Goal: Task Accomplishment & Management: Manage account settings

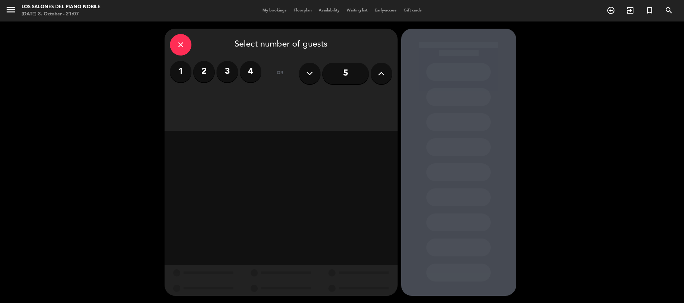
click at [202, 72] on label "2" at bounding box center [204, 72] width 22 height 22
click at [260, 94] on div "Lunch" at bounding box center [253, 98] width 54 height 14
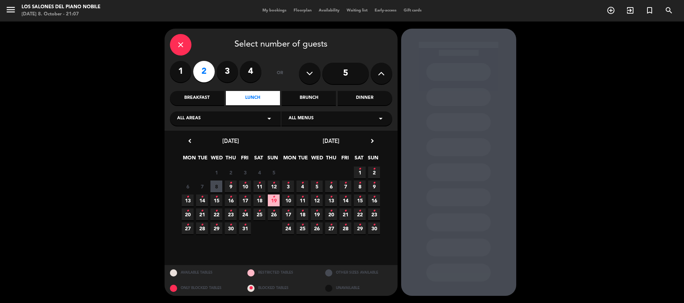
click at [247, 185] on span "10 •" at bounding box center [245, 187] width 12 height 12
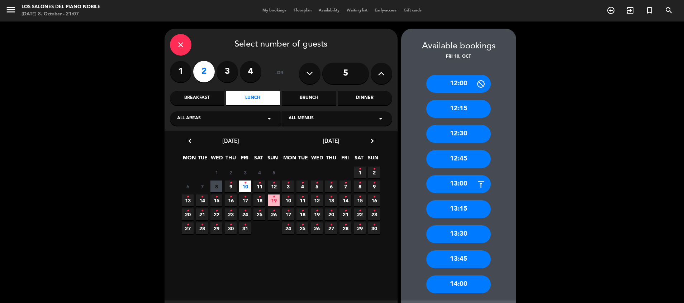
click at [453, 182] on div "13:00" at bounding box center [458, 184] width 65 height 18
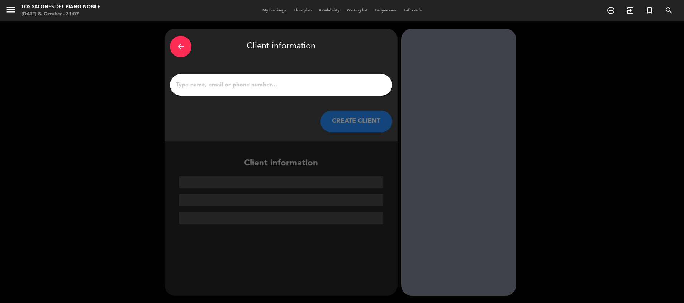
drag, startPoint x: 232, startPoint y: 91, endPoint x: 233, endPoint y: 86, distance: 5.1
click at [233, 86] on div at bounding box center [281, 85] width 222 height 22
click at [233, 86] on input "1" at bounding box center [280, 85] width 211 height 10
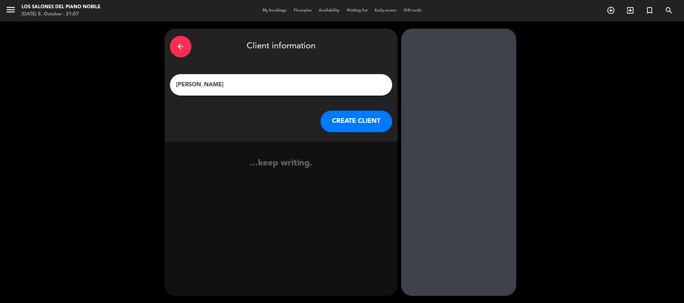
type input "[PERSON_NAME]"
click at [342, 123] on button "CREATE CLIENT" at bounding box center [356, 122] width 72 height 22
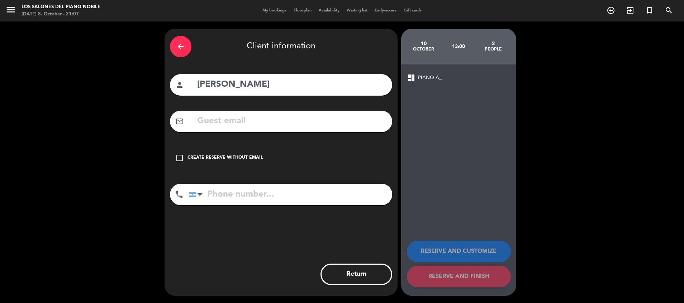
click at [257, 154] on div "check_box_outline_blank Create reserve without email" at bounding box center [281, 158] width 222 height 22
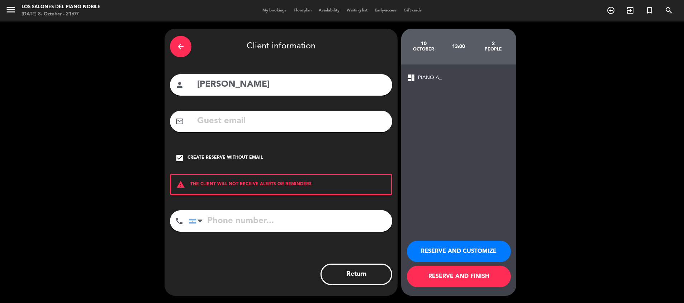
click at [474, 250] on button "RESERVE AND CUSTOMIZE" at bounding box center [459, 252] width 104 height 22
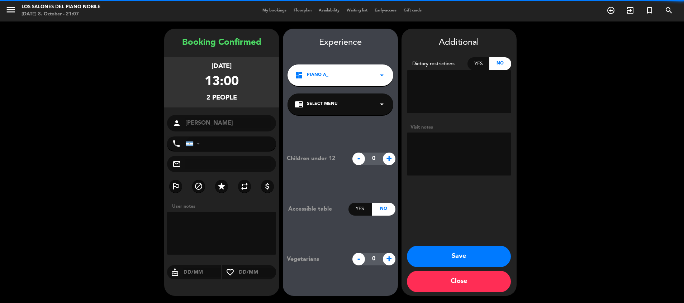
click at [426, 153] on textarea at bounding box center [459, 154] width 104 height 43
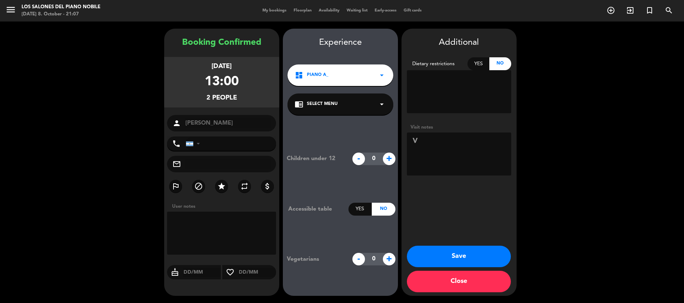
click at [436, 149] on textarea at bounding box center [459, 154] width 104 height 43
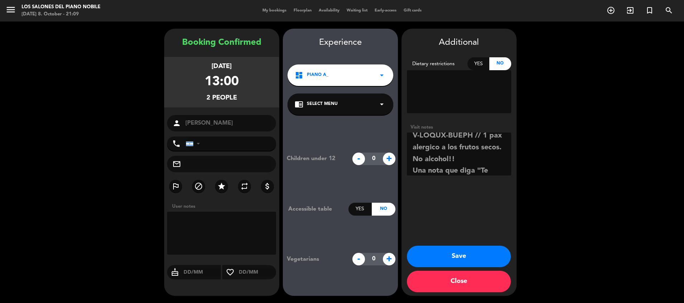
scroll to position [17, 0]
click at [422, 146] on textarea at bounding box center [459, 154] width 104 height 43
type textarea "V-LOQUX-BUEPH // 1 pax alergico a los frutos secos. No ofrecer alcohol!! Una no…"
click at [448, 247] on button "Save" at bounding box center [459, 257] width 104 height 22
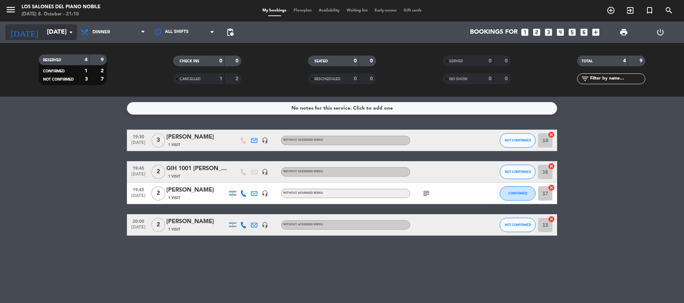
click at [58, 34] on input "[DATE]" at bounding box center [84, 32] width 83 height 14
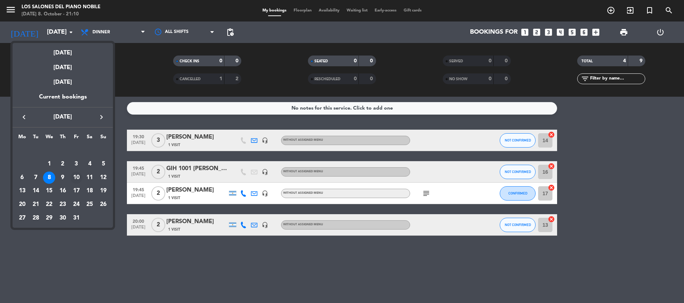
click at [77, 172] on div "10" at bounding box center [76, 178] width 12 height 12
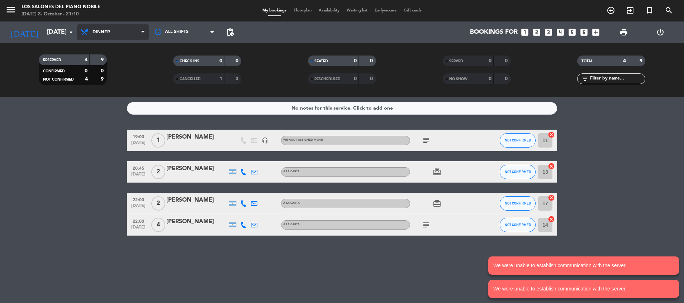
click at [113, 32] on span "Dinner" at bounding box center [113, 32] width 72 height 16
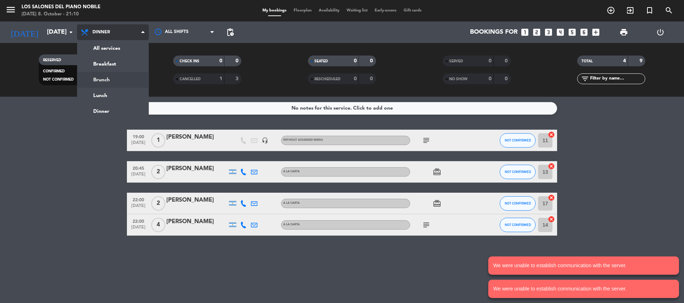
click at [108, 75] on div "menu Los Salones del Piano [PERSON_NAME] [DATE] 8. October - 21:10 My bookings …" at bounding box center [342, 48] width 684 height 97
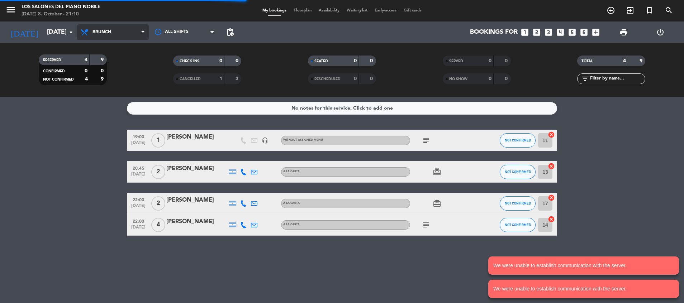
click at [114, 35] on span "Brunch" at bounding box center [113, 32] width 72 height 16
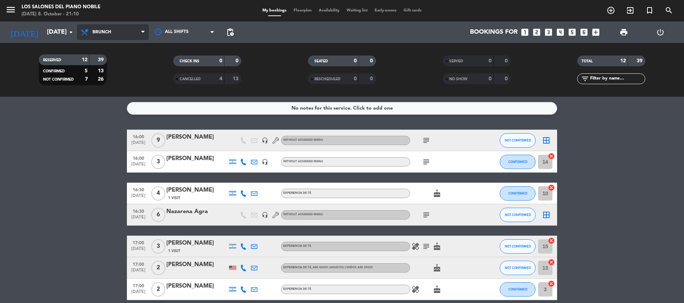
click at [121, 37] on span "Brunch" at bounding box center [113, 32] width 72 height 16
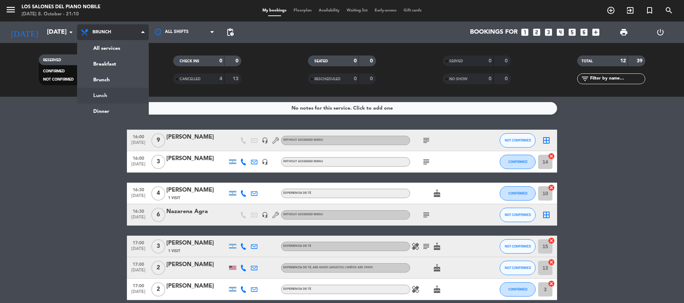
click at [110, 93] on div "menu Los Salones del Piano [PERSON_NAME] [DATE] 8. October - 21:10 My bookings …" at bounding box center [342, 48] width 684 height 97
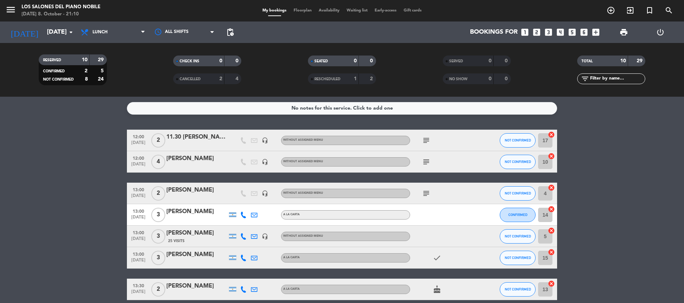
click at [428, 191] on icon "subject" at bounding box center [426, 193] width 9 height 9
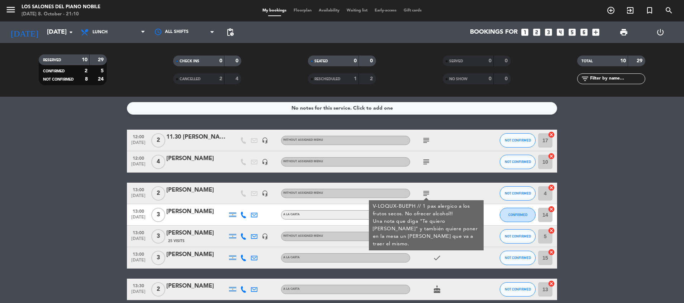
click at [428, 191] on icon "subject" at bounding box center [426, 193] width 9 height 9
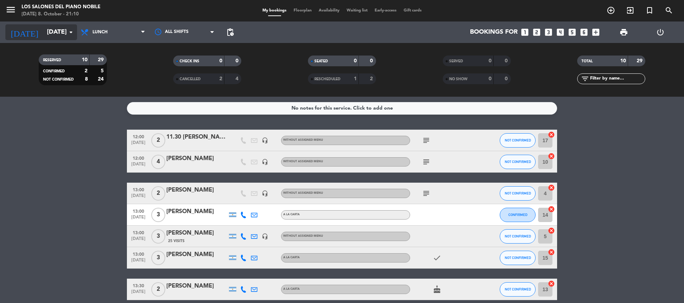
click at [43, 33] on input "[DATE]" at bounding box center [84, 32] width 83 height 14
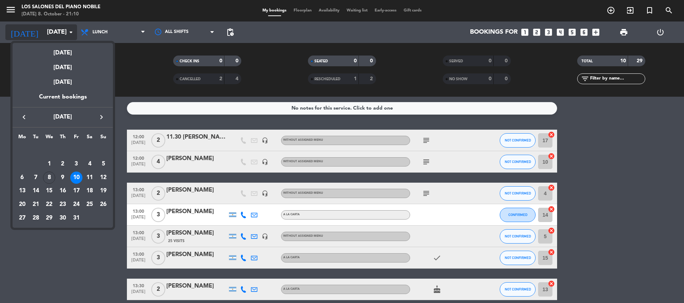
click at [28, 33] on div at bounding box center [342, 151] width 684 height 303
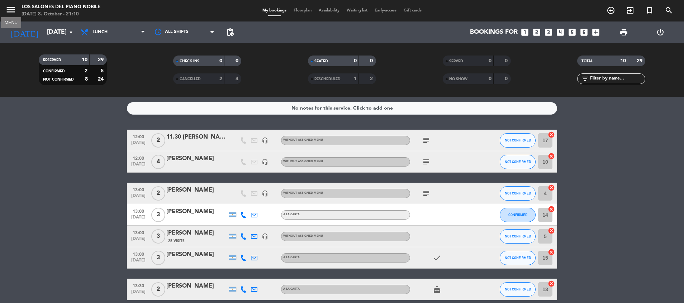
click at [8, 6] on icon "menu" at bounding box center [10, 9] width 11 height 11
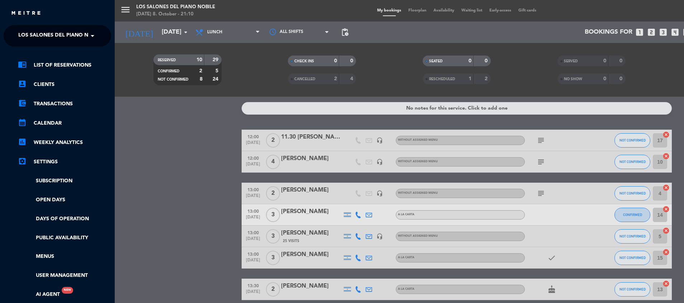
click at [38, 28] on ng-select "× Los Salones del Piano [PERSON_NAME] ×" at bounding box center [58, 36] width 108 height 22
click at [38, 37] on span "Los Salones del Piano Nobile" at bounding box center [60, 35] width 85 height 15
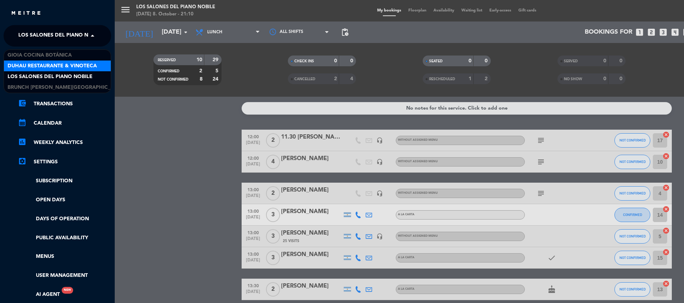
click at [37, 63] on span "Duhau Restaurante & Vinoteca" at bounding box center [52, 66] width 89 height 8
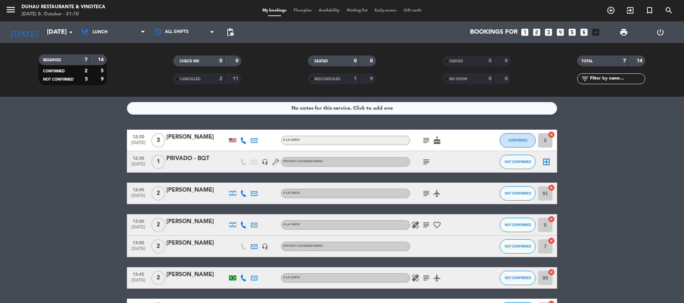
click at [179, 223] on div "[PERSON_NAME]" at bounding box center [196, 221] width 61 height 9
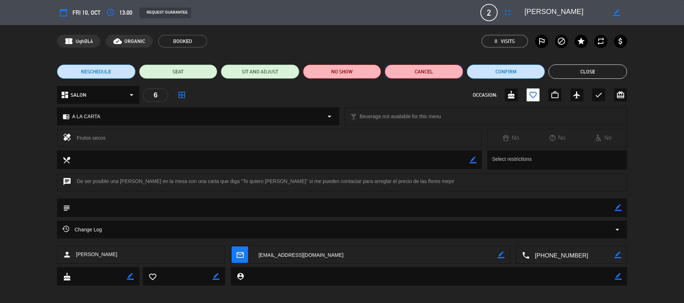
click at [410, 73] on button "Cancel" at bounding box center [424, 72] width 78 height 14
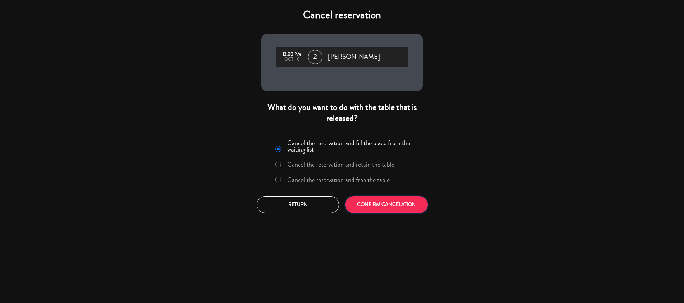
click at [384, 208] on button "CONFIRM CANCELATION" at bounding box center [386, 204] width 82 height 17
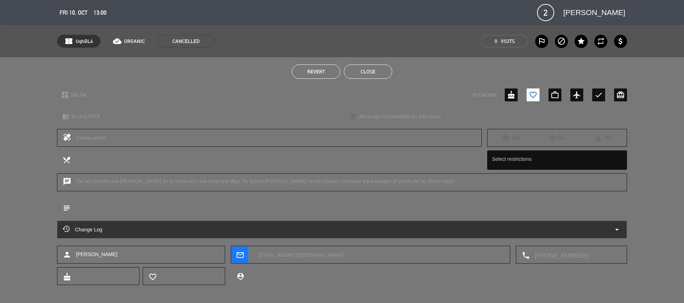
click at [361, 68] on button "Close" at bounding box center [368, 72] width 48 height 14
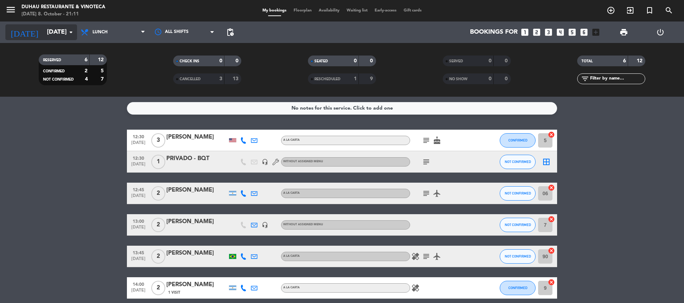
click at [43, 34] on input "[DATE]" at bounding box center [84, 32] width 83 height 14
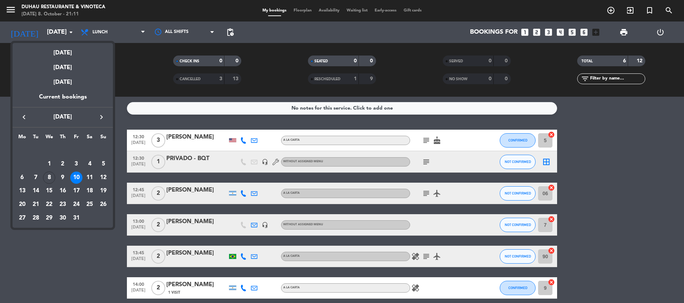
click at [14, 13] on div at bounding box center [342, 151] width 684 height 303
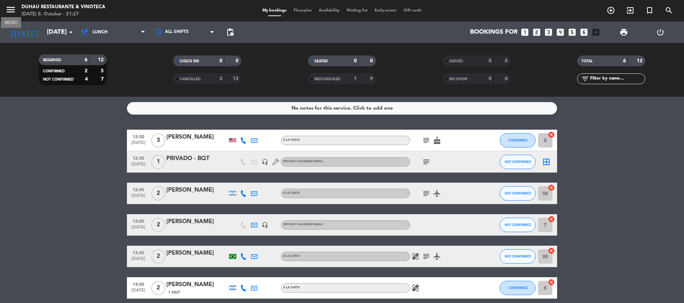
click at [11, 5] on icon "menu" at bounding box center [10, 9] width 11 height 11
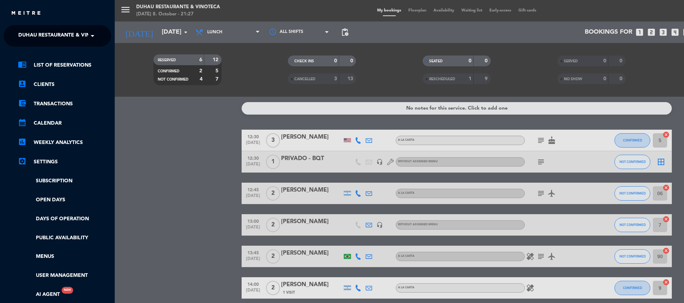
click at [39, 37] on span "Duhau Restaurante & Vinoteca" at bounding box center [62, 35] width 89 height 15
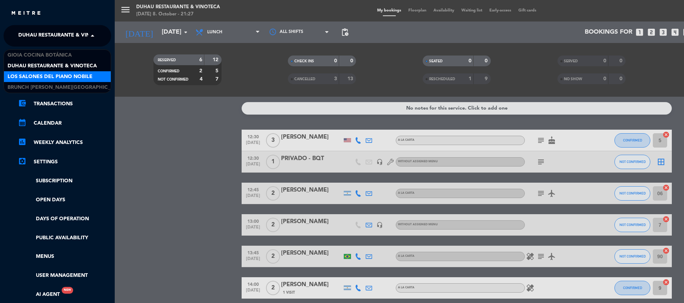
click at [34, 77] on span "Los Salones del Piano Nobile" at bounding box center [50, 77] width 85 height 8
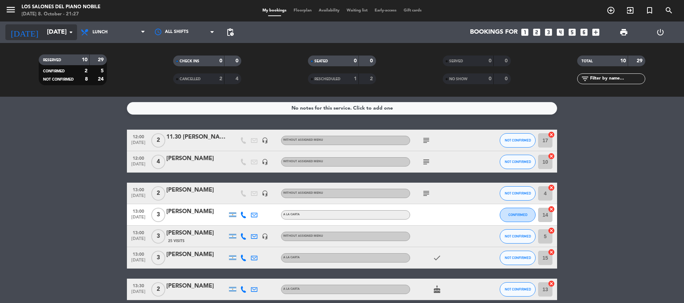
click at [45, 35] on input "[DATE]" at bounding box center [84, 32] width 83 height 14
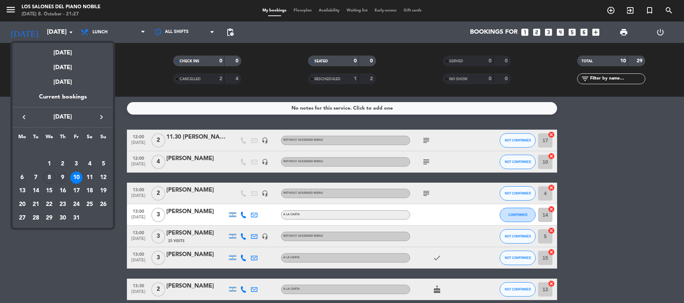
click at [65, 180] on div "9" at bounding box center [63, 178] width 12 height 12
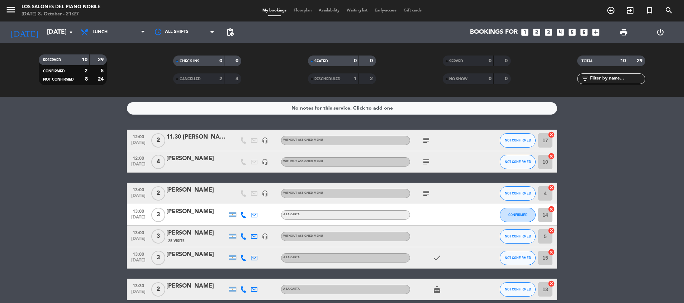
type input "[DATE]"
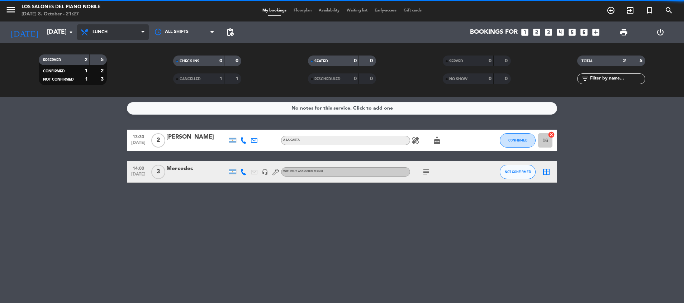
click at [134, 35] on span "Lunch" at bounding box center [113, 32] width 72 height 16
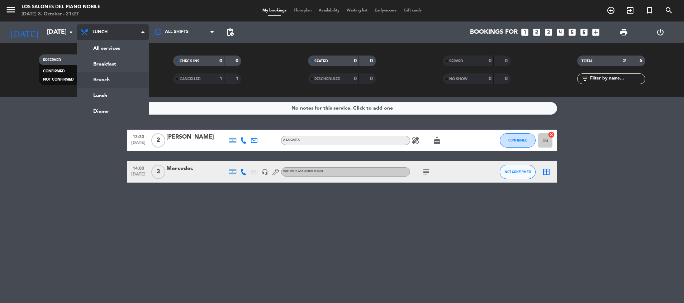
click at [130, 77] on div "menu Los Salones del Piano [PERSON_NAME] [DATE] 8. October - 21:27 My bookings …" at bounding box center [342, 48] width 684 height 97
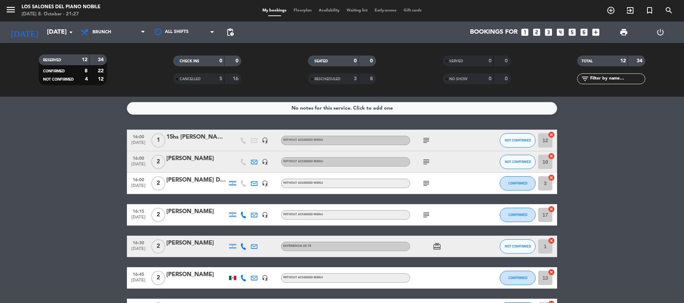
click at [73, 225] on bookings-row "16:00 [DATE] 1 15hs [PERSON_NAME] headset_mic Without assigned menu subject NOT…" at bounding box center [342, 294] width 684 height 328
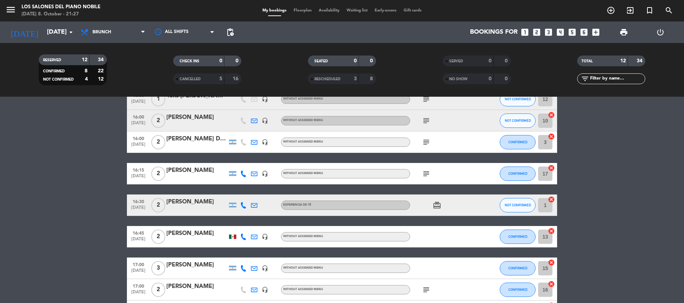
scroll to position [43, 0]
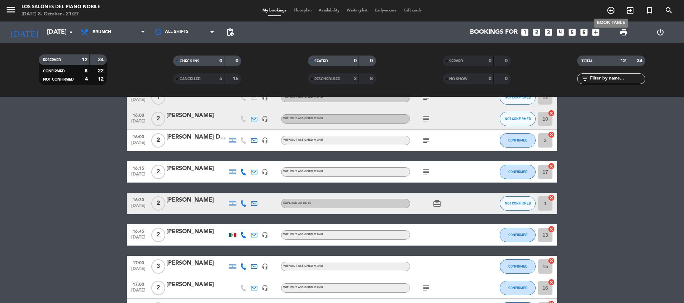
click at [609, 12] on icon "add_circle_outline" at bounding box center [610, 10] width 9 height 9
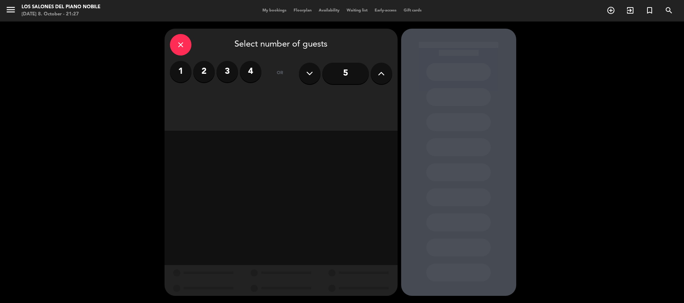
click at [209, 68] on label "2" at bounding box center [204, 72] width 22 height 22
click at [296, 94] on div "Brunch" at bounding box center [309, 98] width 54 height 14
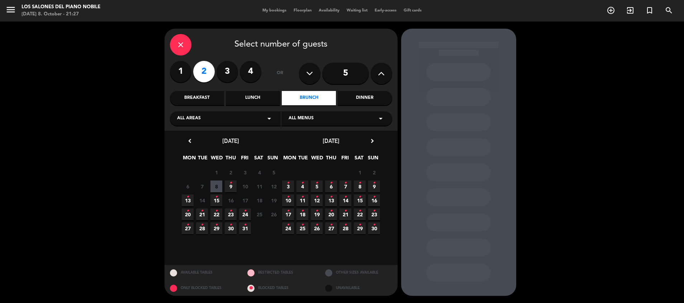
click at [230, 186] on icon "•" at bounding box center [230, 182] width 3 height 11
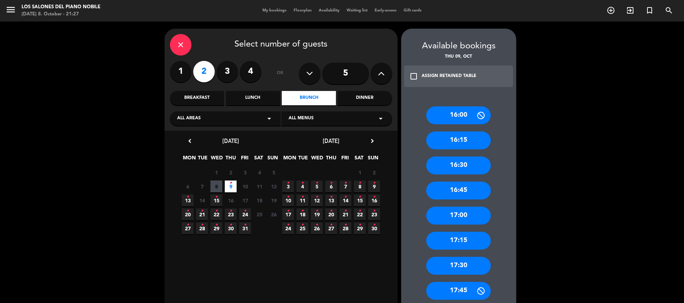
click at [473, 161] on div "16:30" at bounding box center [458, 166] width 65 height 18
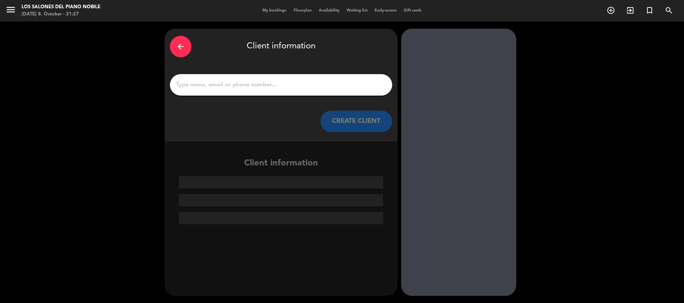
click at [292, 85] on input "1" at bounding box center [280, 85] width 211 height 10
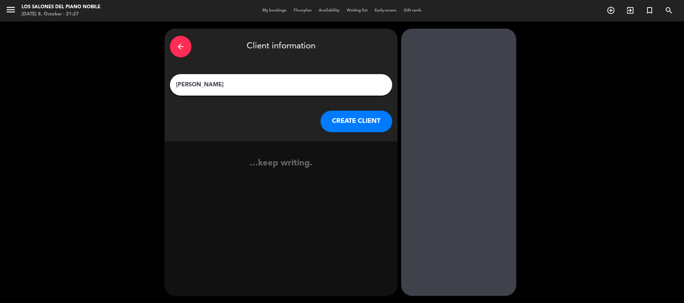
type input "[PERSON_NAME]"
click at [330, 129] on button "CREATE CLIENT" at bounding box center [356, 122] width 72 height 22
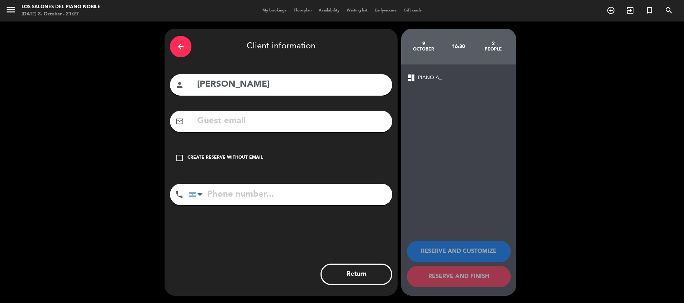
click at [241, 157] on div "Create reserve without email" at bounding box center [224, 157] width 75 height 7
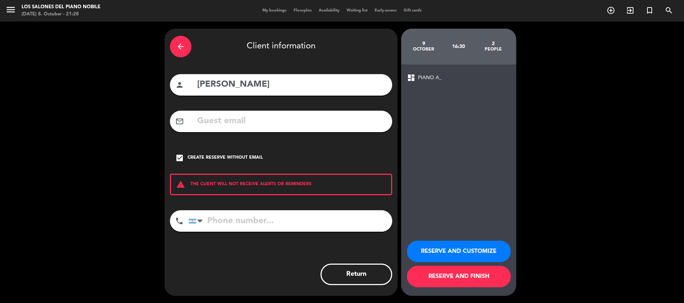
click at [461, 251] on button "RESERVE AND CUSTOMIZE" at bounding box center [459, 252] width 104 height 22
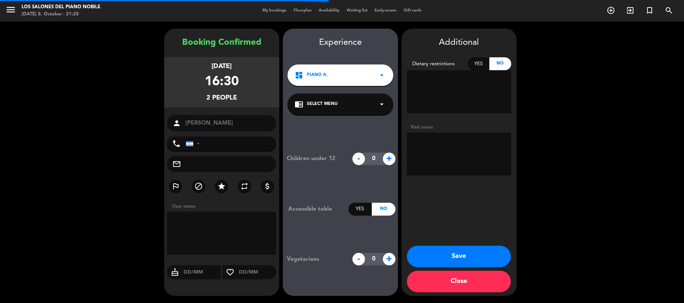
click at [421, 161] on textarea at bounding box center [459, 154] width 104 height 43
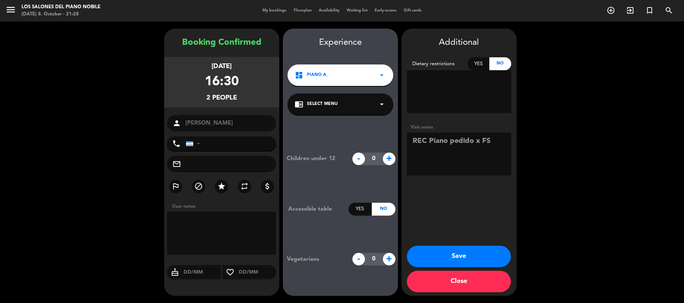
type textarea "REC Piano pedido x FS"
click at [434, 258] on button "Save" at bounding box center [459, 257] width 104 height 22
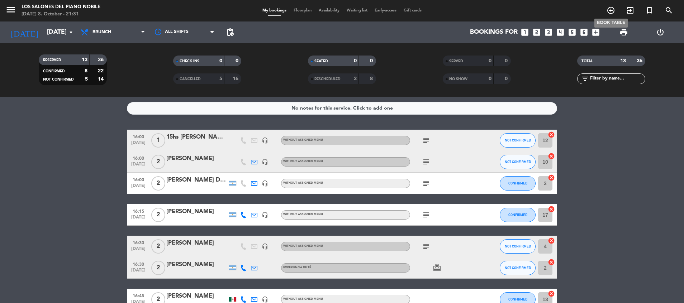
click at [612, 9] on icon "add_circle_outline" at bounding box center [610, 10] width 9 height 9
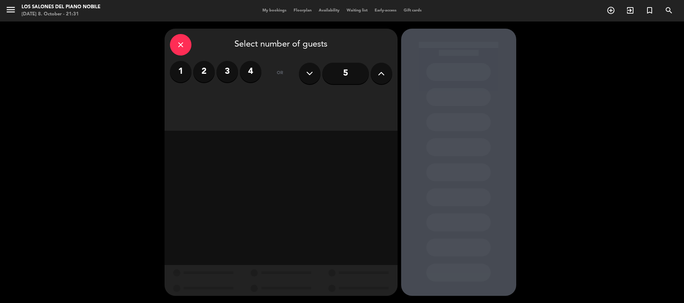
click at [352, 68] on input "5" at bounding box center [345, 74] width 47 height 22
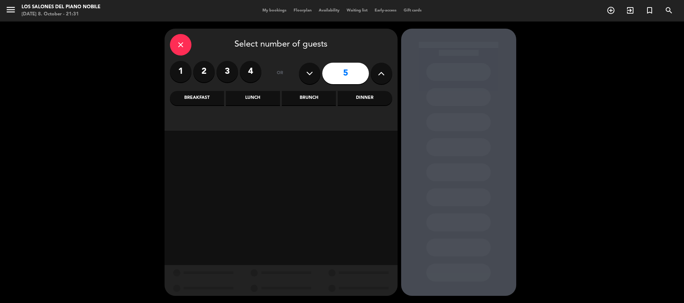
click at [300, 97] on div "Brunch" at bounding box center [309, 98] width 54 height 14
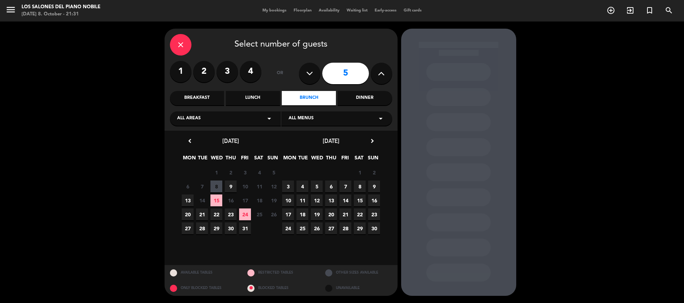
click at [250, 97] on div "Lunch" at bounding box center [253, 98] width 54 height 14
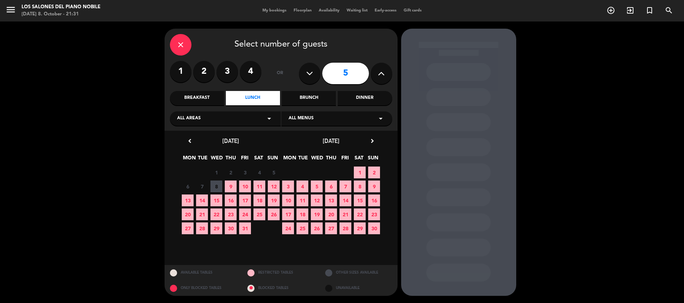
click at [231, 184] on span "9" at bounding box center [231, 187] width 12 height 12
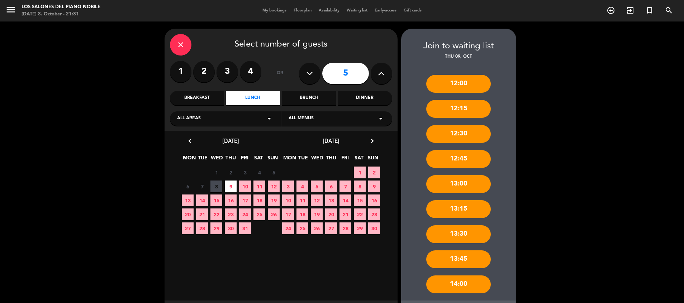
click at [505, 128] on div "12:00 12:15 12:30 12:45 13:00 13:15 13:30 13:45 14:00" at bounding box center [458, 181] width 115 height 240
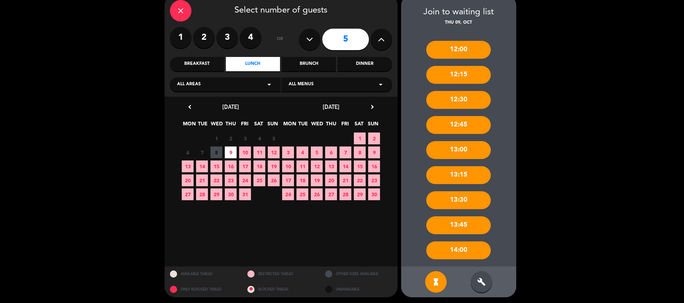
scroll to position [35, 0]
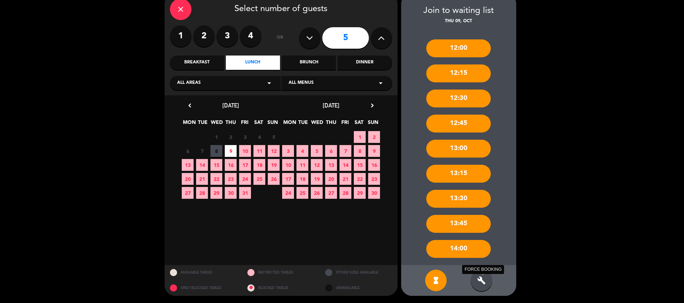
click at [478, 282] on icon "build" at bounding box center [481, 280] width 9 height 9
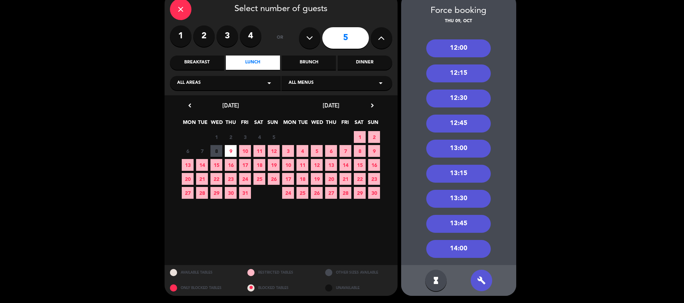
click at [469, 249] on div "14:00" at bounding box center [458, 249] width 65 height 18
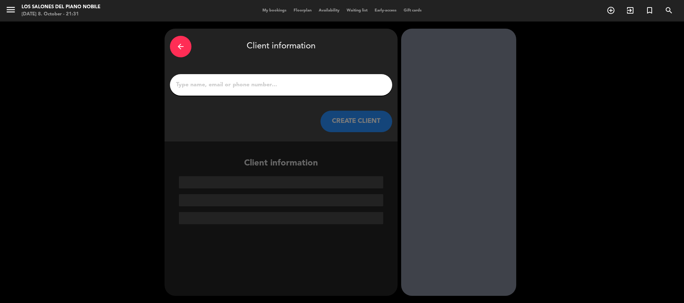
drag, startPoint x: 220, startPoint y: 79, endPoint x: 220, endPoint y: 84, distance: 5.0
click at [220, 84] on div at bounding box center [281, 85] width 222 height 22
click at [220, 84] on input "1" at bounding box center [280, 85] width 211 height 10
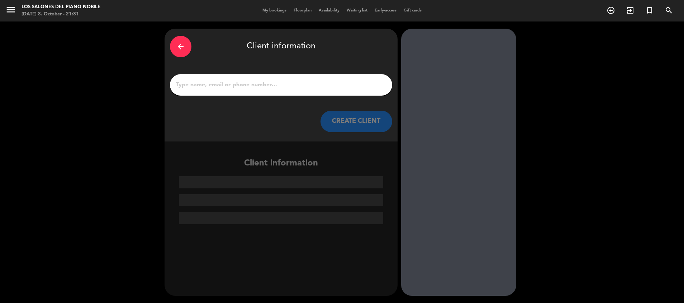
click at [220, 84] on input "1" at bounding box center [280, 85] width 211 height 10
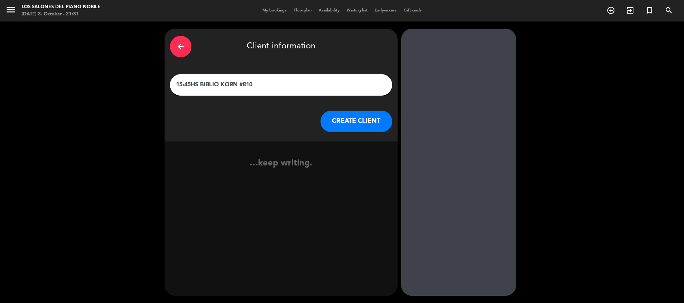
type input "15:45HS BIBLIO KORN #810"
click at [346, 125] on button "CREATE CLIENT" at bounding box center [356, 122] width 72 height 22
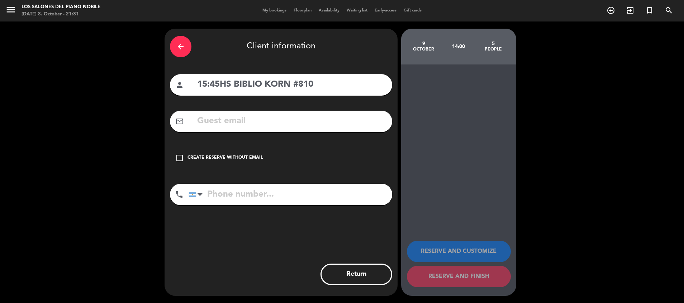
click at [248, 157] on div "Create reserve without email" at bounding box center [224, 157] width 75 height 7
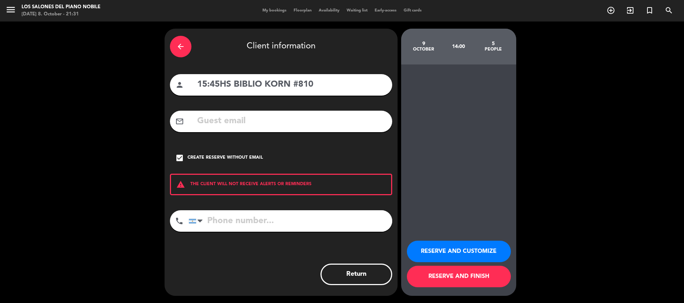
click at [444, 252] on button "RESERVE AND CUSTOMIZE" at bounding box center [459, 252] width 104 height 22
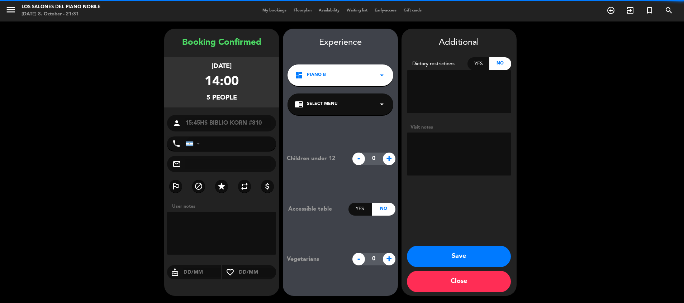
click at [432, 163] on textarea at bounding box center [459, 154] width 104 height 43
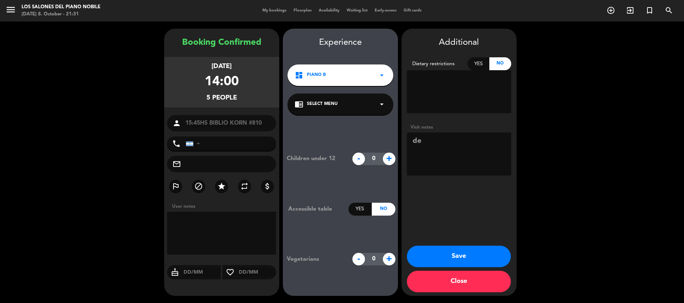
type textarea "d"
type textarea "De 15:45hs a 16:45hs. Servicio de cafete"
click at [439, 252] on button "Save" at bounding box center [459, 257] width 104 height 22
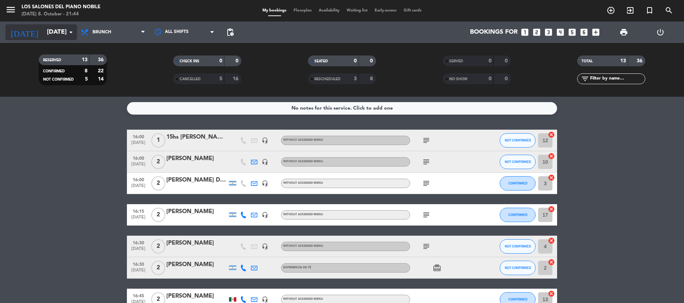
click at [57, 30] on input "[DATE]" at bounding box center [84, 32] width 83 height 14
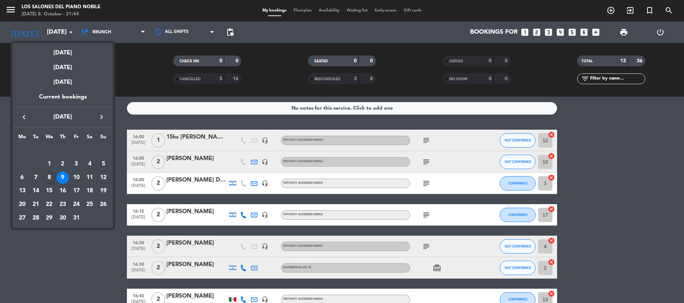
click at [430, 138] on div at bounding box center [342, 151] width 684 height 303
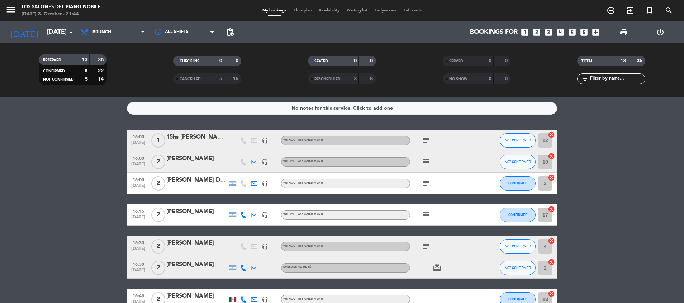
click at [426, 140] on icon "subject" at bounding box center [426, 140] width 9 height 9
click at [44, 33] on input "[DATE]" at bounding box center [84, 32] width 83 height 14
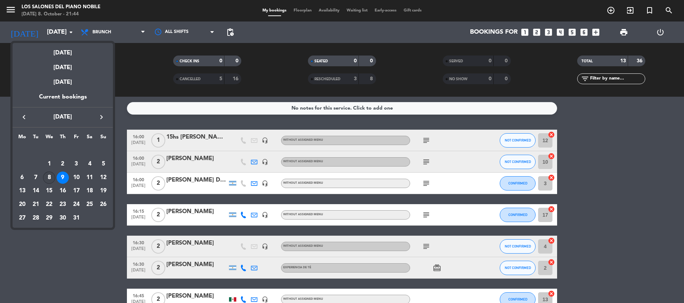
click at [48, 174] on div "8" at bounding box center [49, 178] width 12 height 12
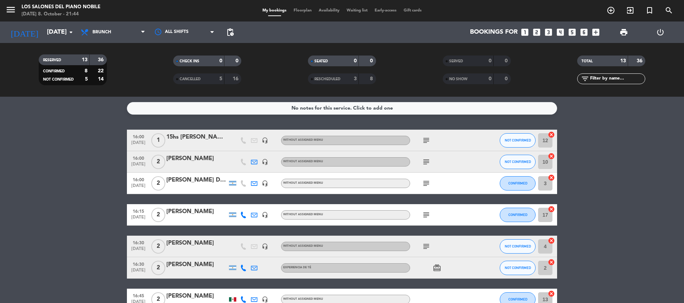
type input "[DATE]"
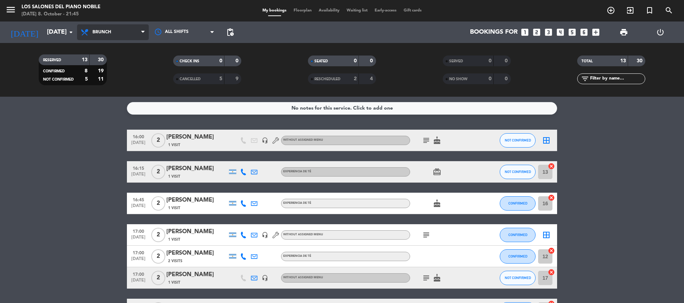
click at [112, 35] on span "Brunch" at bounding box center [113, 32] width 72 height 16
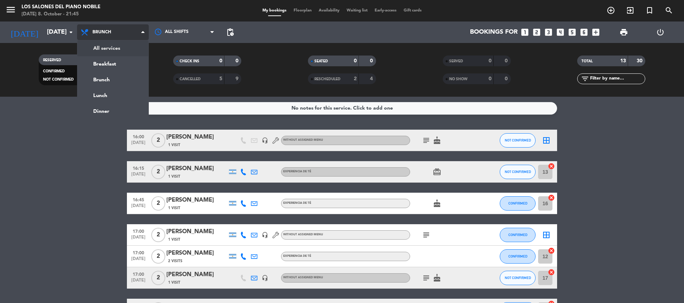
click at [108, 55] on div "menu Los Salones del Piano [PERSON_NAME] [DATE] 8. October - 21:45 My bookings …" at bounding box center [342, 48] width 684 height 97
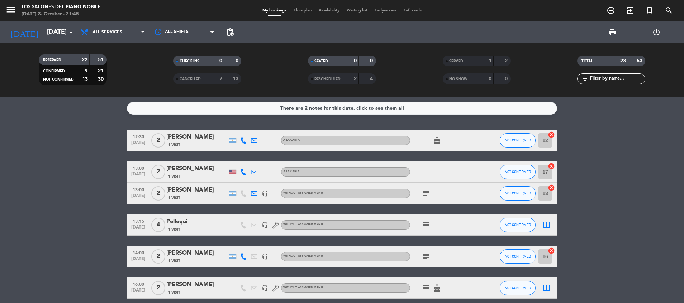
click at [254, 172] on icon at bounding box center [254, 172] width 6 height 6
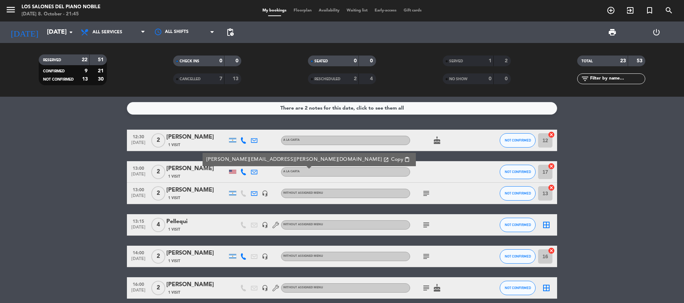
click at [391, 158] on span "Copy" at bounding box center [397, 160] width 12 height 8
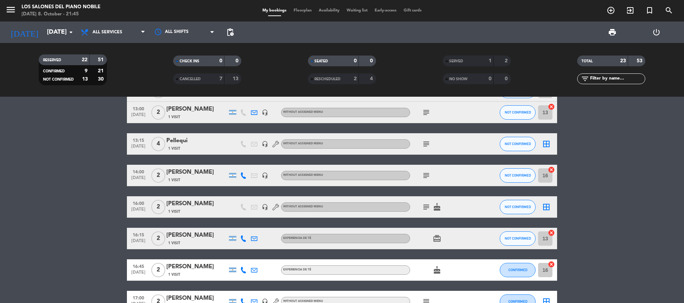
scroll to position [86, 0]
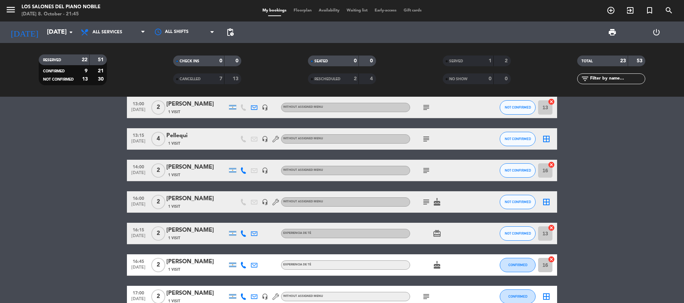
click at [423, 138] on icon "subject" at bounding box center [426, 139] width 9 height 9
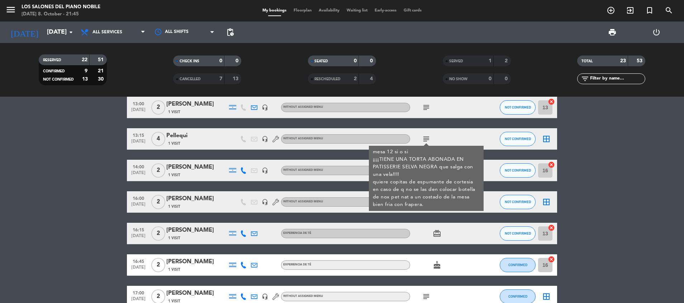
click at [265, 142] on div "headset_mic" at bounding box center [264, 138] width 11 height 21
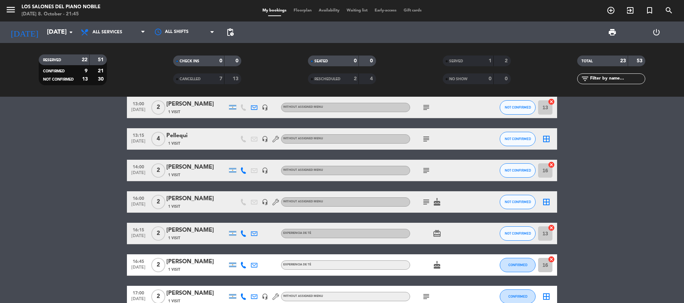
click at [265, 138] on icon "headset_mic" at bounding box center [265, 139] width 6 height 6
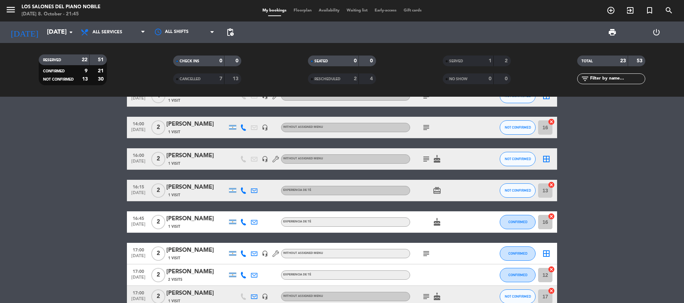
scroll to position [151, 0]
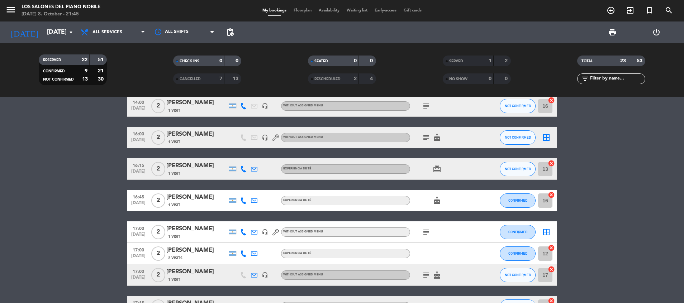
click at [256, 200] on icon at bounding box center [254, 200] width 6 height 6
click at [306, 188] on span "Copy" at bounding box center [312, 189] width 12 height 8
click at [80, 212] on bookings-row "12:30 [DATE] 2 [PERSON_NAME] 1 Visit A LA CARTA cake NOT CONFIRMED 12 cancel 13…" at bounding box center [342, 281] width 684 height 604
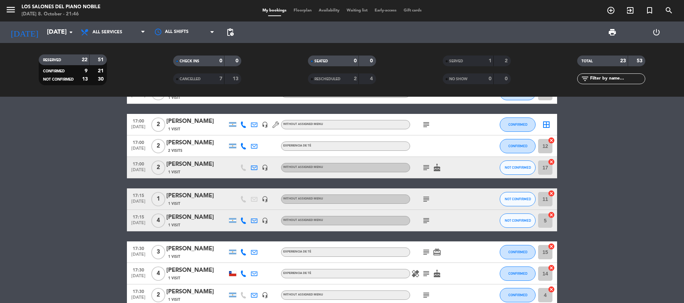
scroll to position [280, 0]
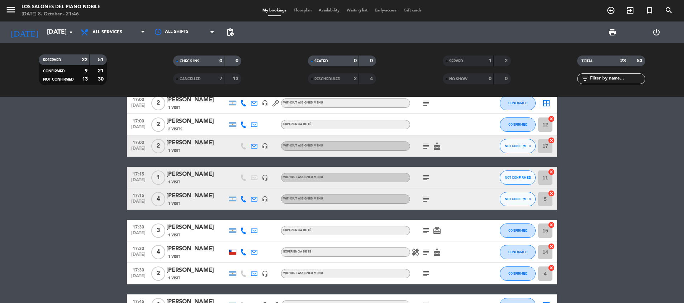
click at [254, 199] on icon at bounding box center [254, 199] width 6 height 6
click at [308, 187] on span "Copy" at bounding box center [314, 187] width 12 height 8
